Goal: Task Accomplishment & Management: Manage account settings

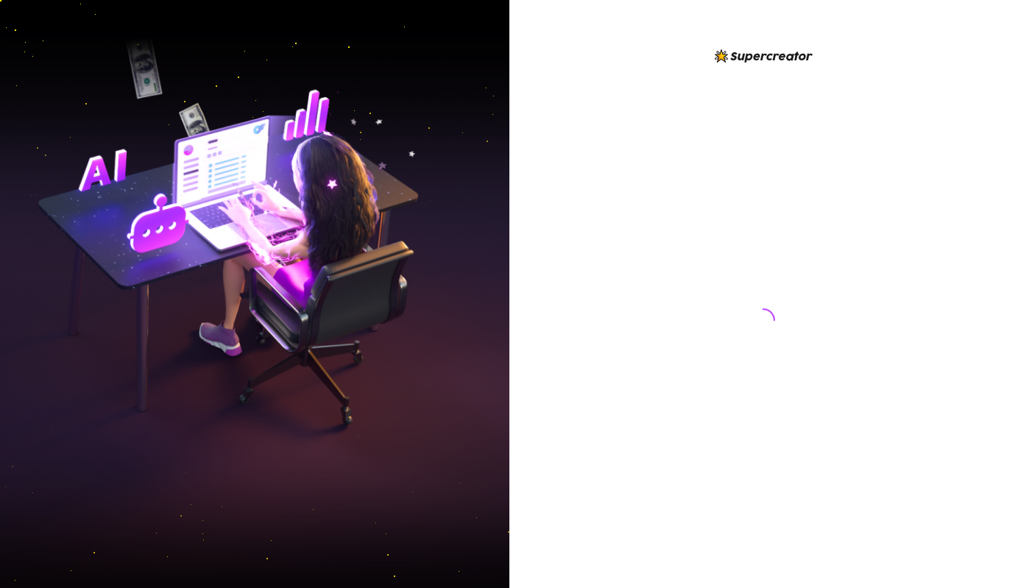
click at [730, 165] on div at bounding box center [763, 306] width 328 height 518
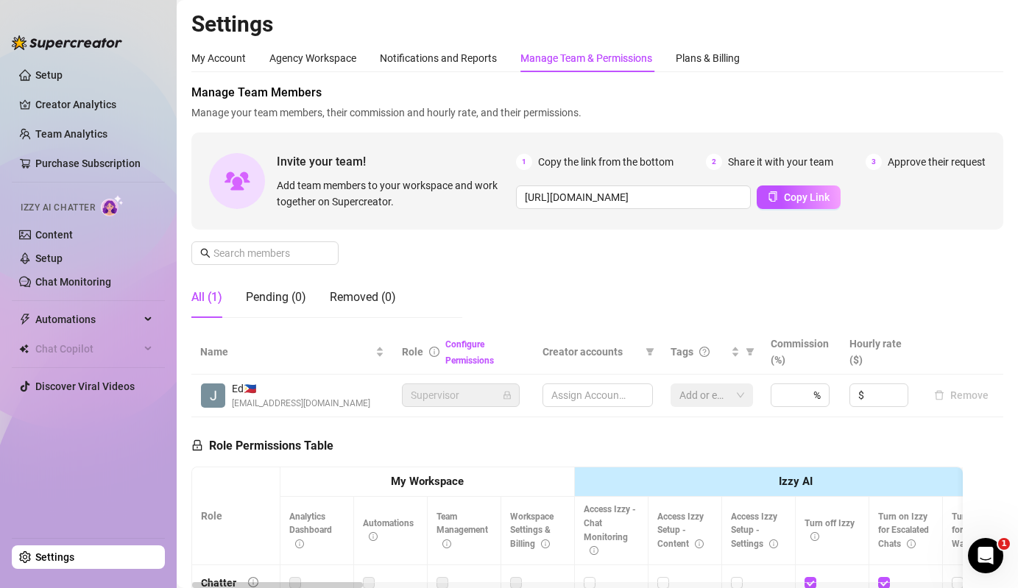
type input "[URL][DOMAIN_NAME]"
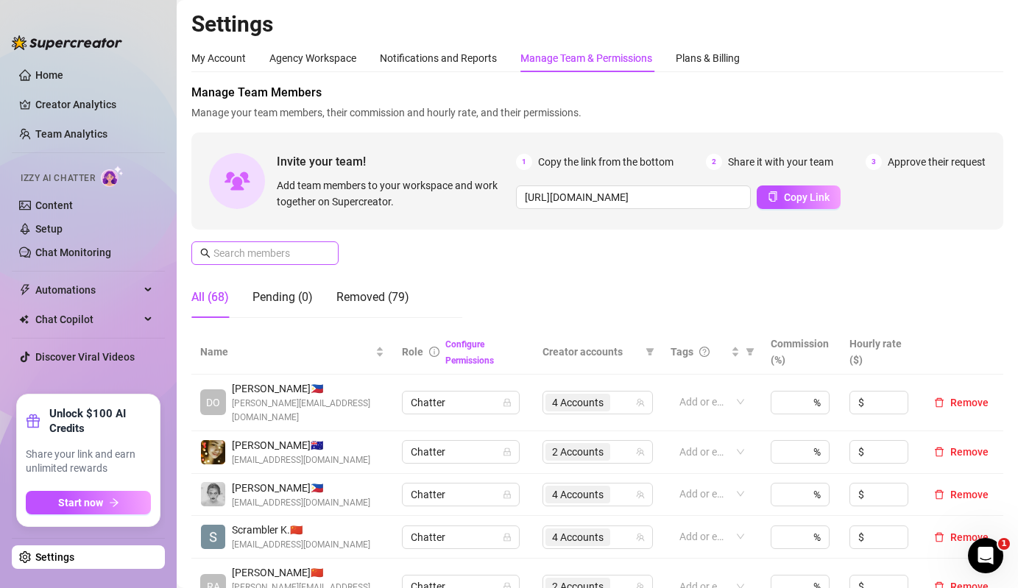
click at [321, 247] on span at bounding box center [325, 253] width 9 height 16
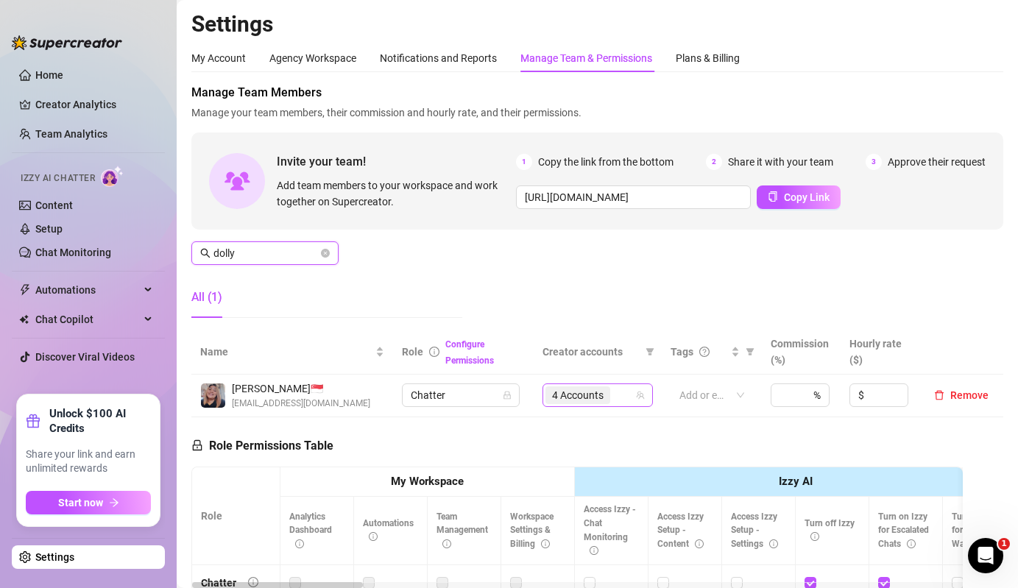
click at [582, 397] on span "4 Accounts" at bounding box center [578, 395] width 52 height 16
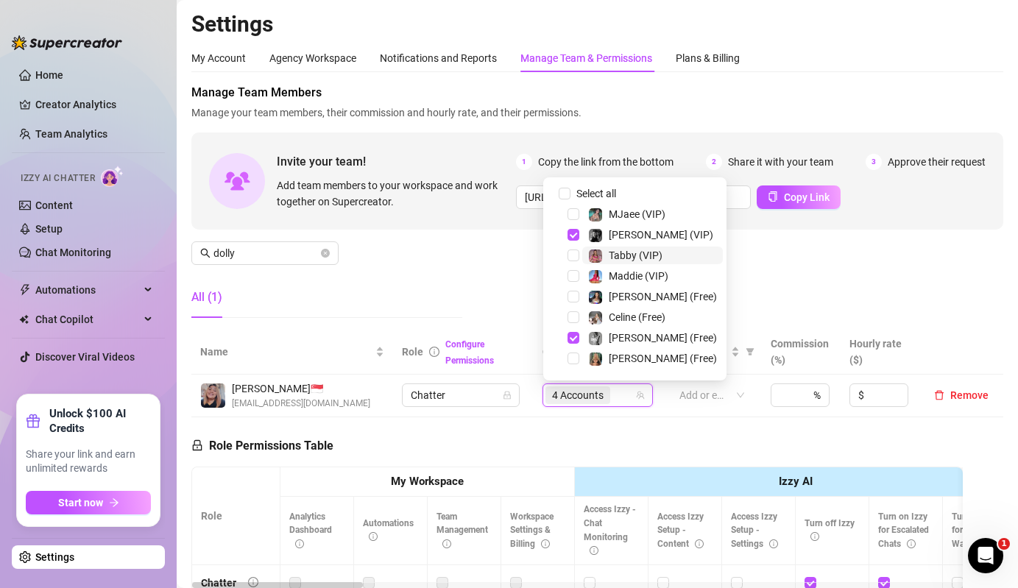
scroll to position [224, 0]
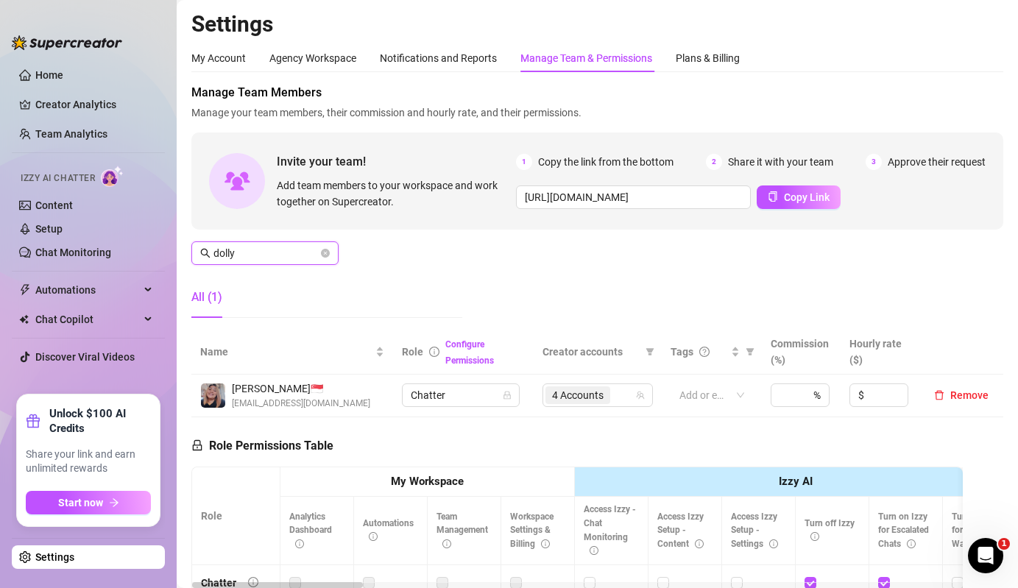
click at [256, 256] on input "dolly" at bounding box center [266, 253] width 105 height 16
type input "eva"
click at [618, 412] on td "4 Accounts" at bounding box center [598, 396] width 128 height 43
click at [619, 391] on div "4 Accounts" at bounding box center [590, 395] width 89 height 21
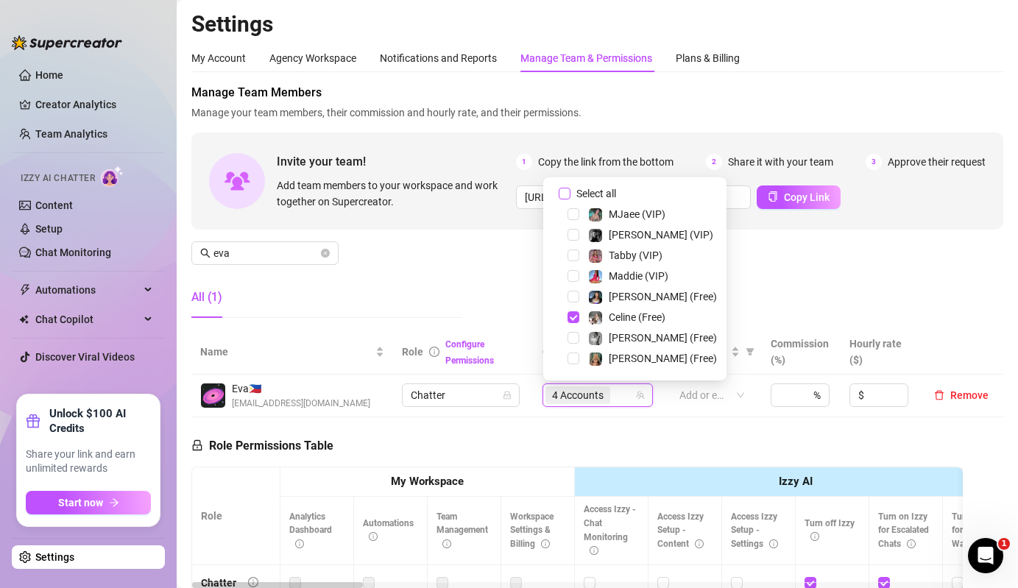
click at [582, 194] on span "Select all" at bounding box center [597, 194] width 52 height 16
click at [571, 194] on input "Select all" at bounding box center [565, 194] width 12 height 12
click at [582, 194] on span "Select all" at bounding box center [597, 194] width 52 height 16
click at [571, 194] on input "Select all" at bounding box center [565, 194] width 12 height 12
checkbox input "false"
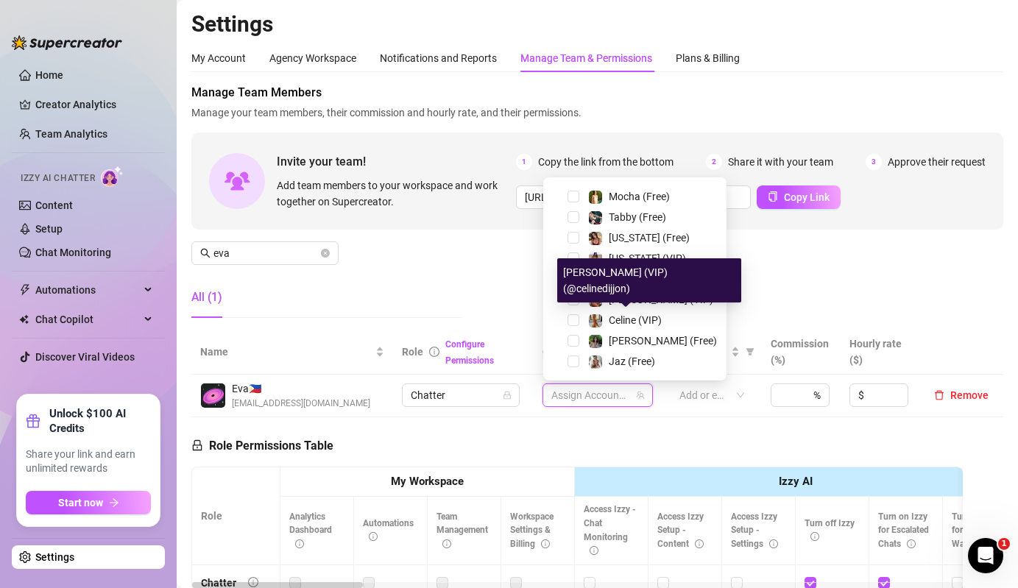
click at [606, 350] on div "[PERSON_NAME] (Free)" at bounding box center [635, 341] width 176 height 18
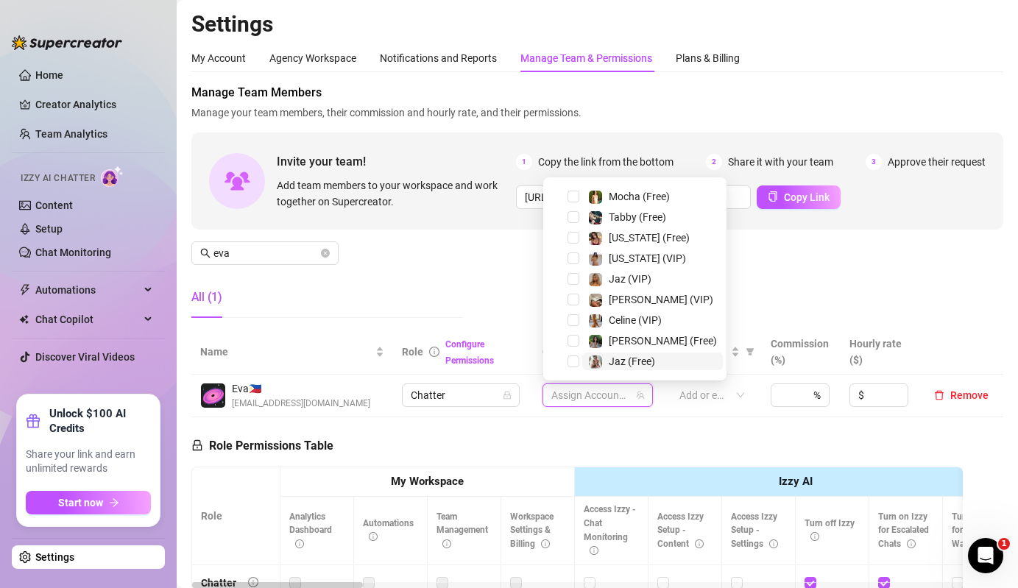
click at [609, 356] on span "Jaz (Free)" at bounding box center [632, 362] width 46 height 12
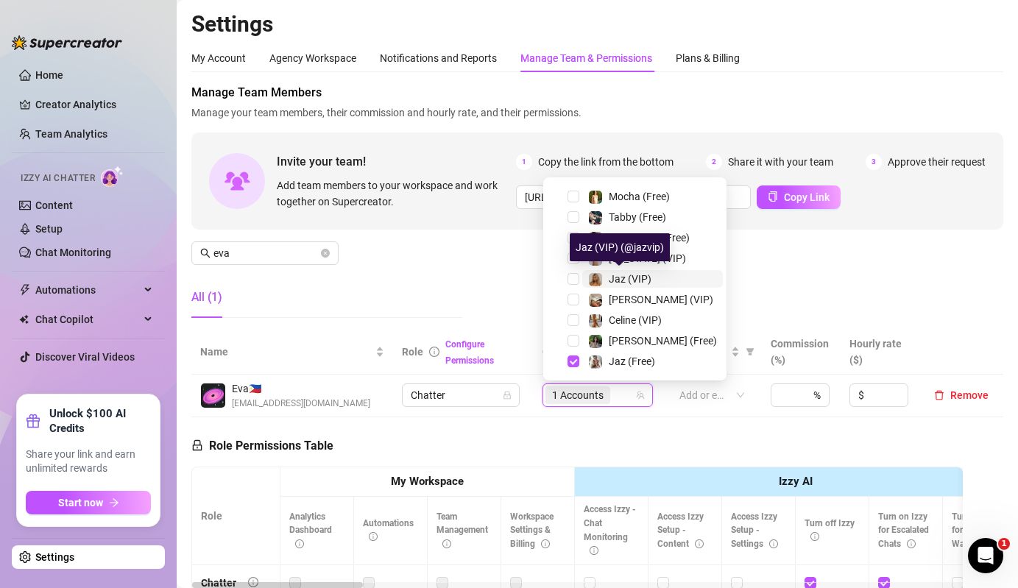
click at [624, 286] on div "Jaz (VIP)" at bounding box center [630, 279] width 43 height 18
click at [368, 286] on div "All (1)" at bounding box center [326, 297] width 271 height 41
